Goal: Browse casually

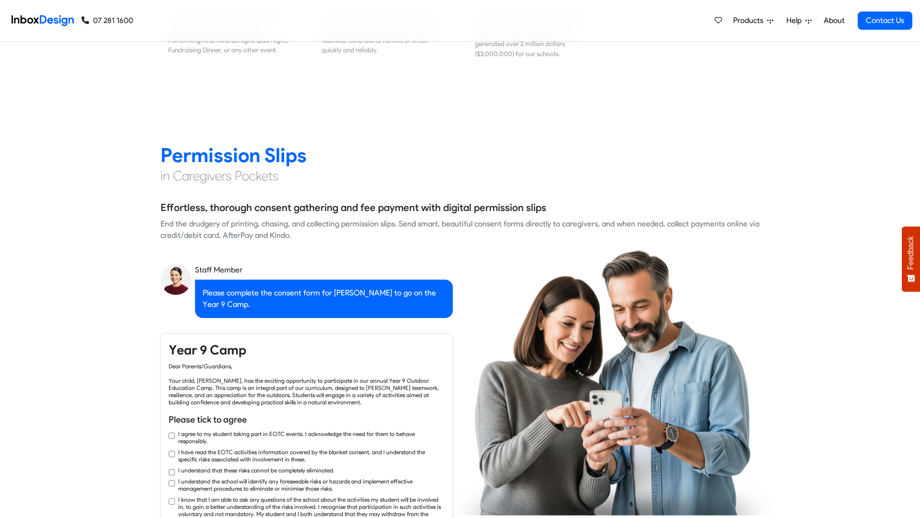
checkbox input "true"
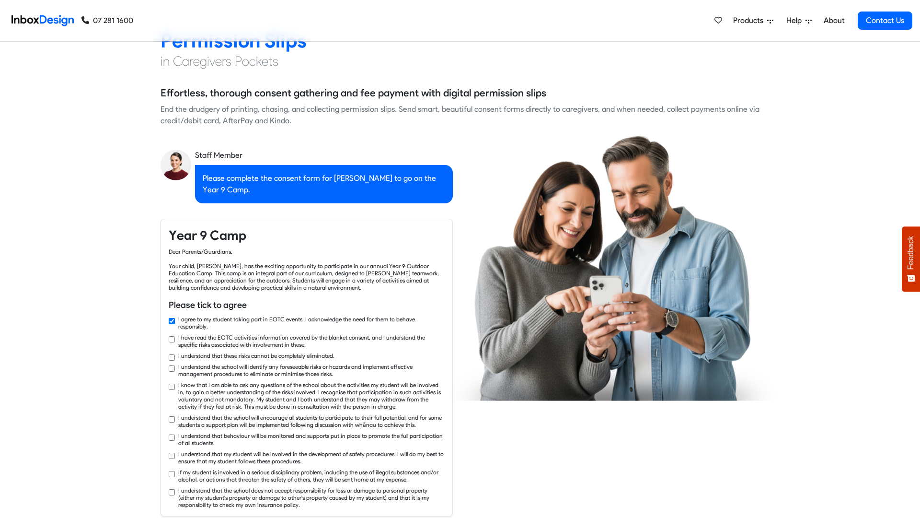
checkbox input "true"
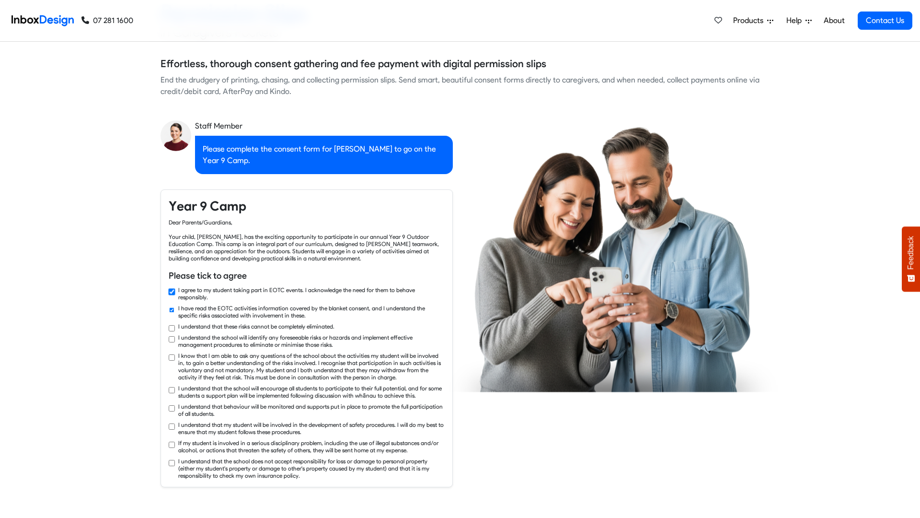
checkbox input "true"
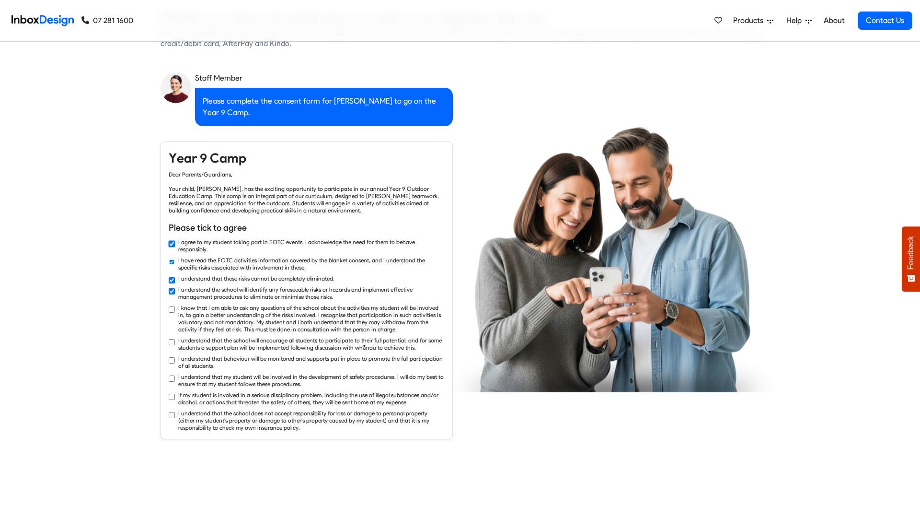
checkbox input "true"
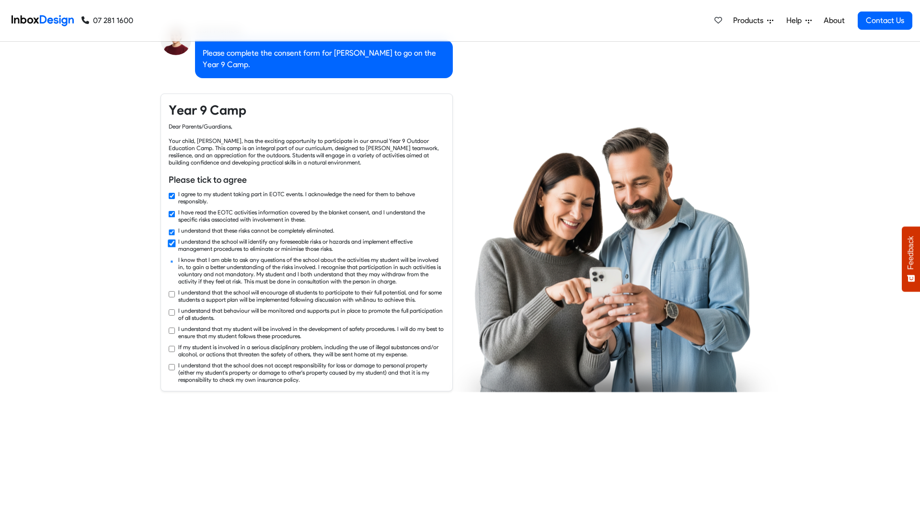
checkbox input "true"
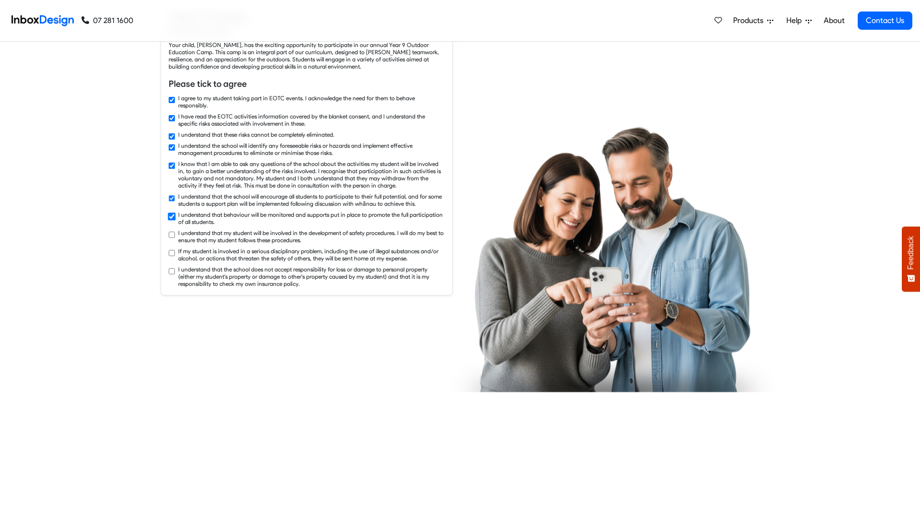
checkbox input "true"
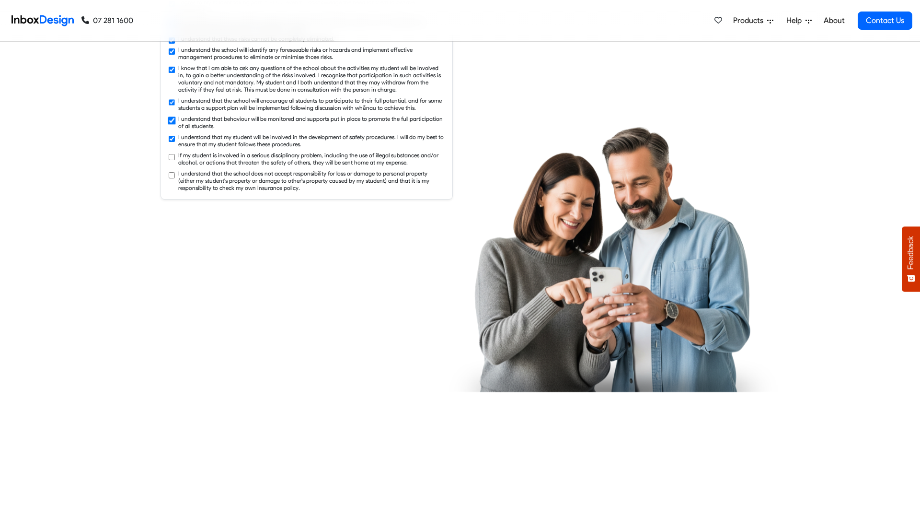
checkbox input "true"
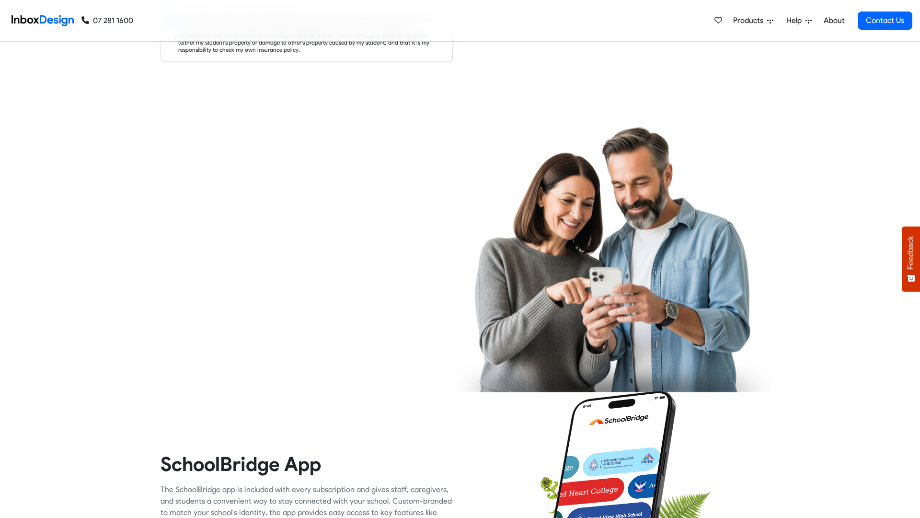
checkbox input "true"
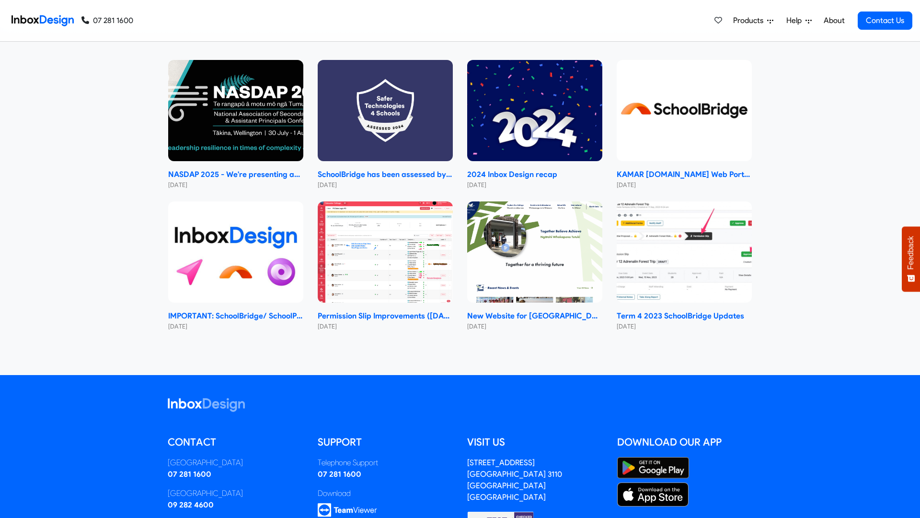
scroll to position [5984, 0]
